Goal: Browse casually

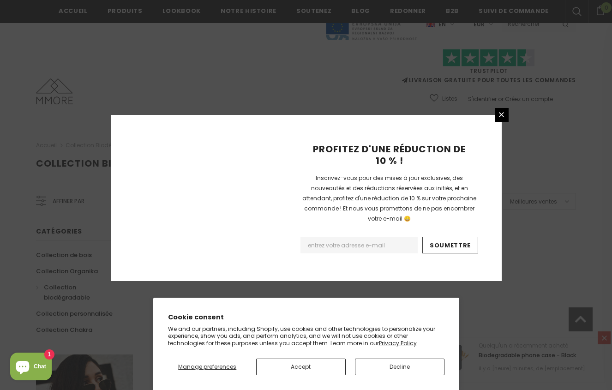
scroll to position [578, 0]
